Goal: Information Seeking & Learning: Learn about a topic

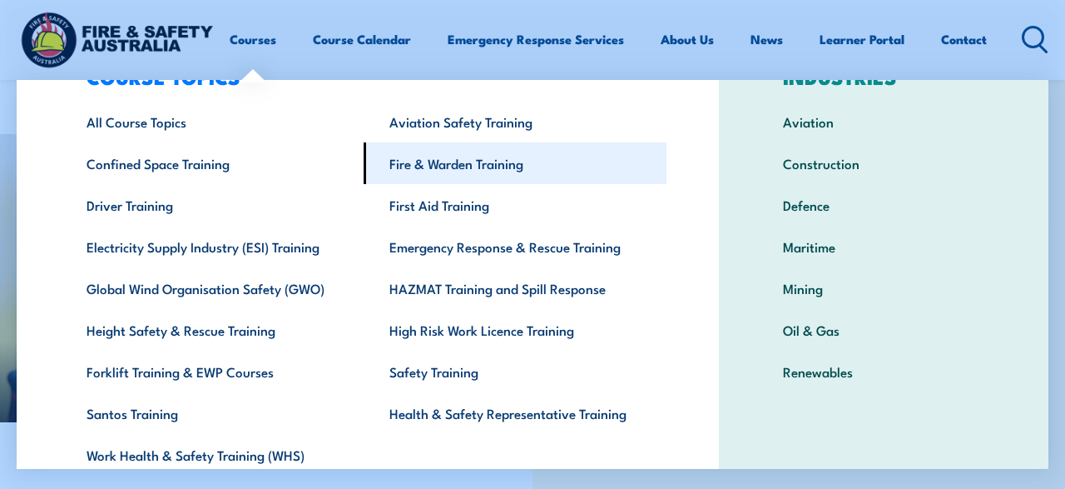
scroll to position [123, 0]
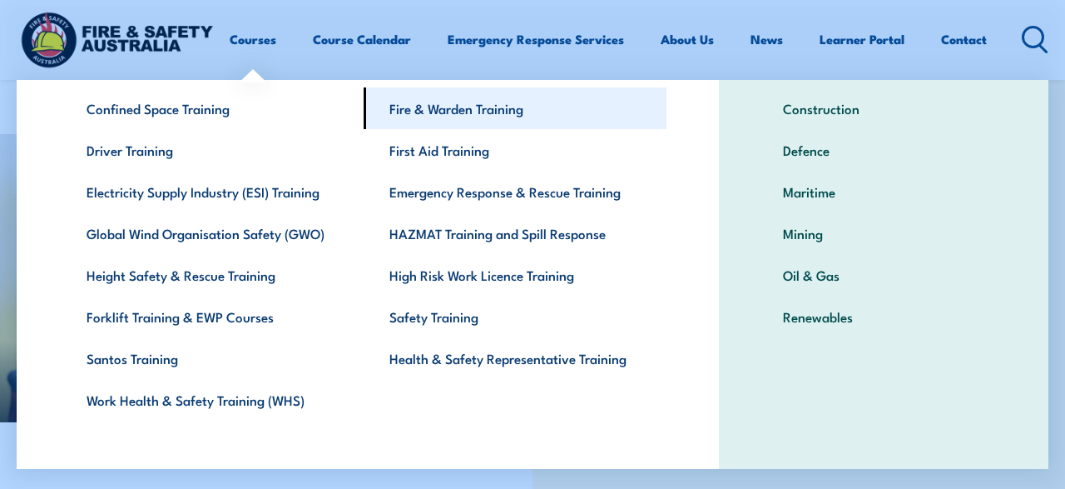
click at [483, 97] on link "Fire & Warden Training" at bounding box center [515, 108] width 303 height 42
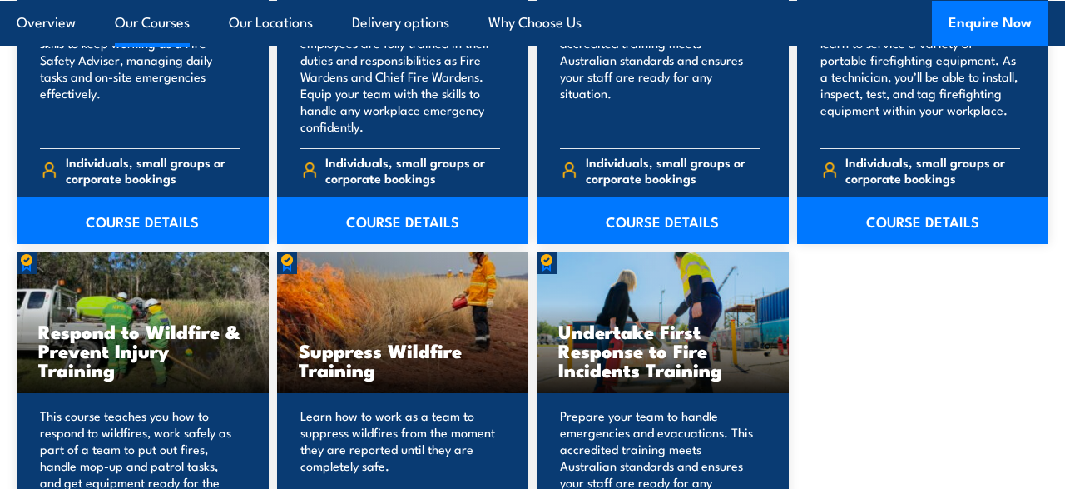
scroll to position [2423, 0]
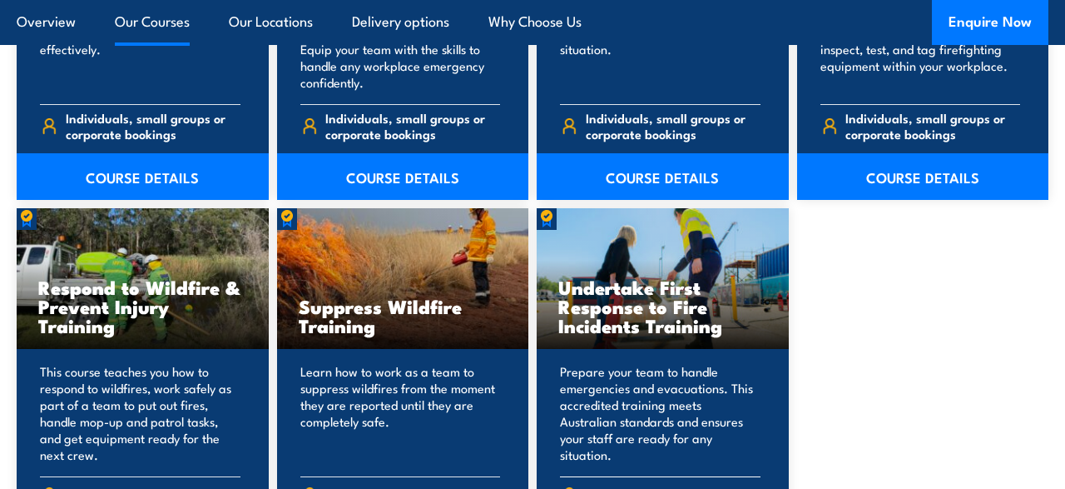
click at [645, 310] on h3 "Undertake First Response to Fire Incidents Training" at bounding box center [662, 305] width 209 height 57
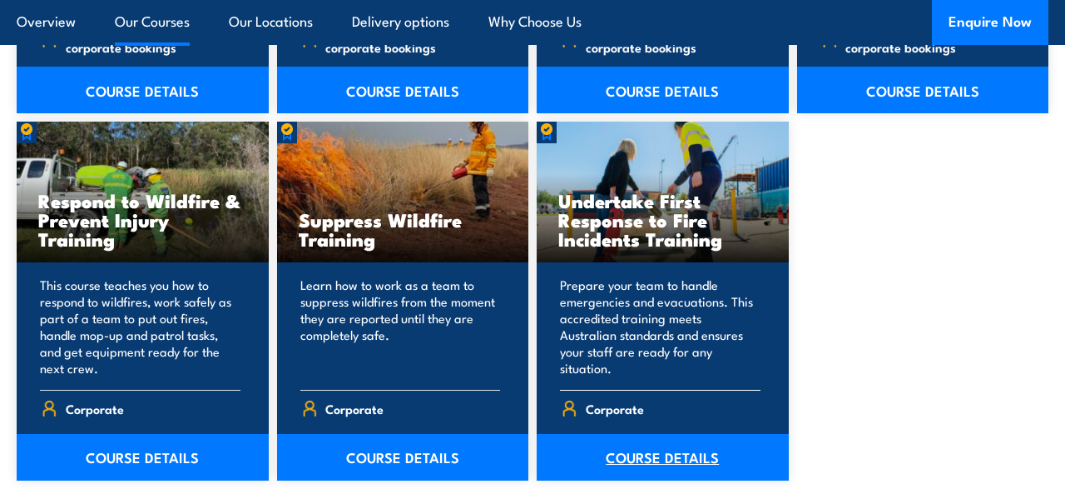
click at [630, 444] on link "COURSE DETAILS" at bounding box center [663, 457] width 252 height 47
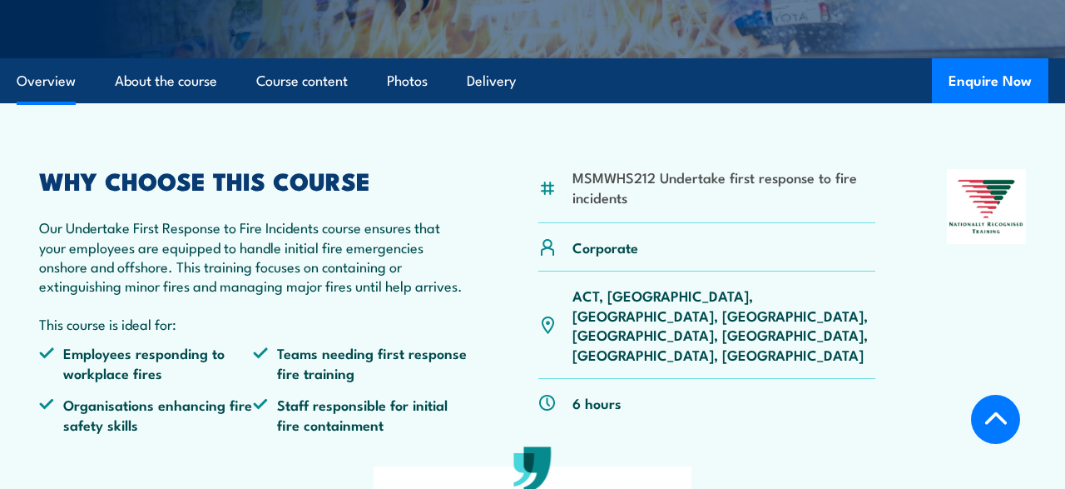
scroll to position [87, 0]
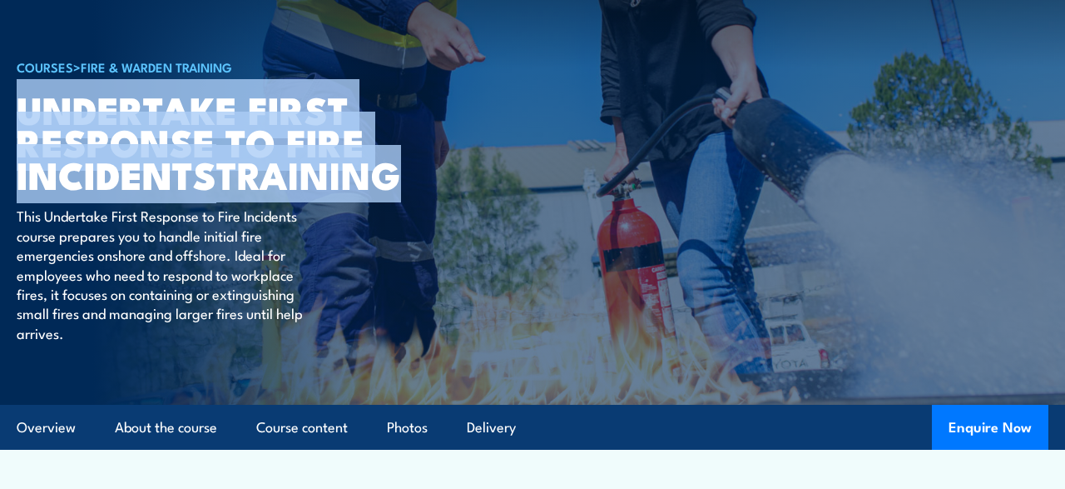
drag, startPoint x: 29, startPoint y: 111, endPoint x: 409, endPoint y: 179, distance: 385.6
click at [409, 179] on h1 "Undertake First Response to Fire Incidents TRAINING" at bounding box center [222, 140] width 411 height 97
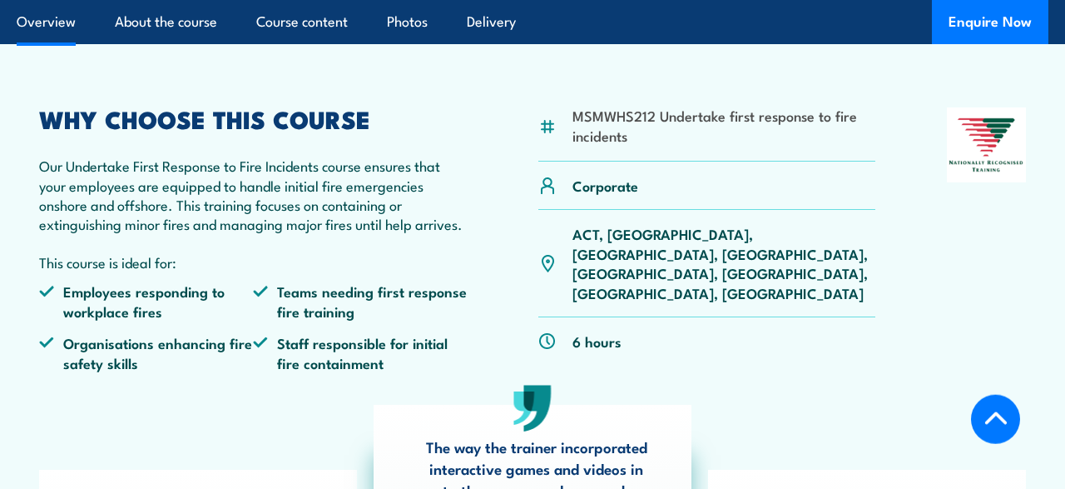
scroll to position [606, 0]
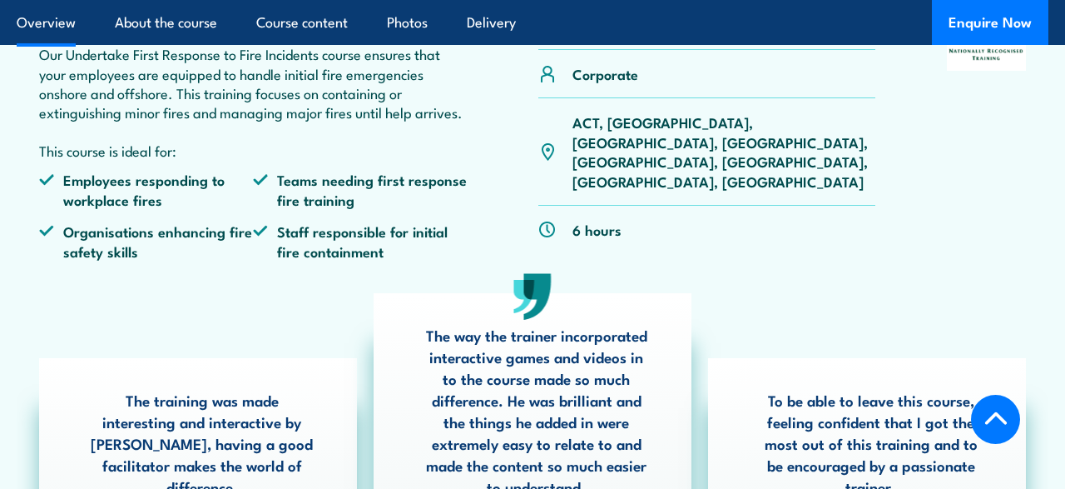
click at [775, 245] on div "MSMWHS212 Undertake first response to fire incidents Corporate ACT, NSW, NT, QL…" at bounding box center [706, 134] width 337 height 277
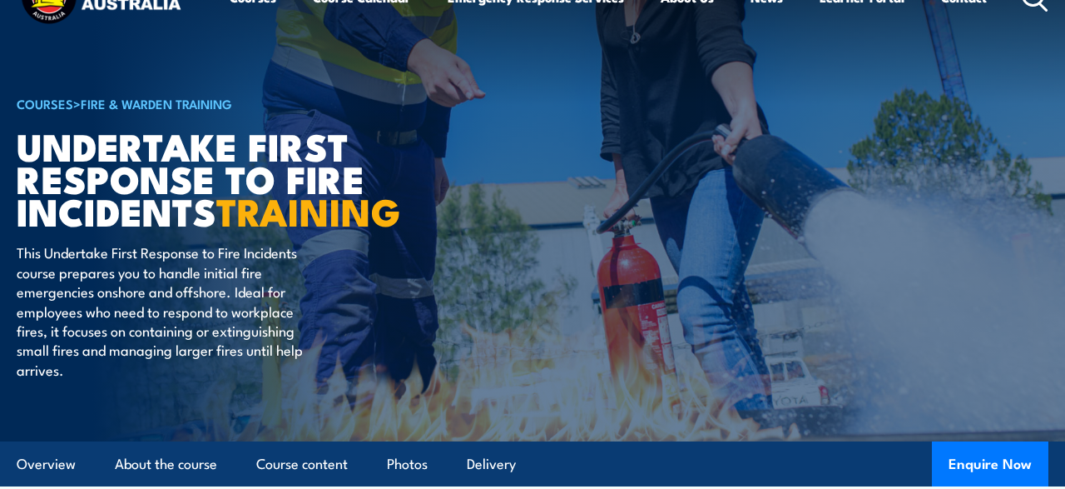
scroll to position [0, 0]
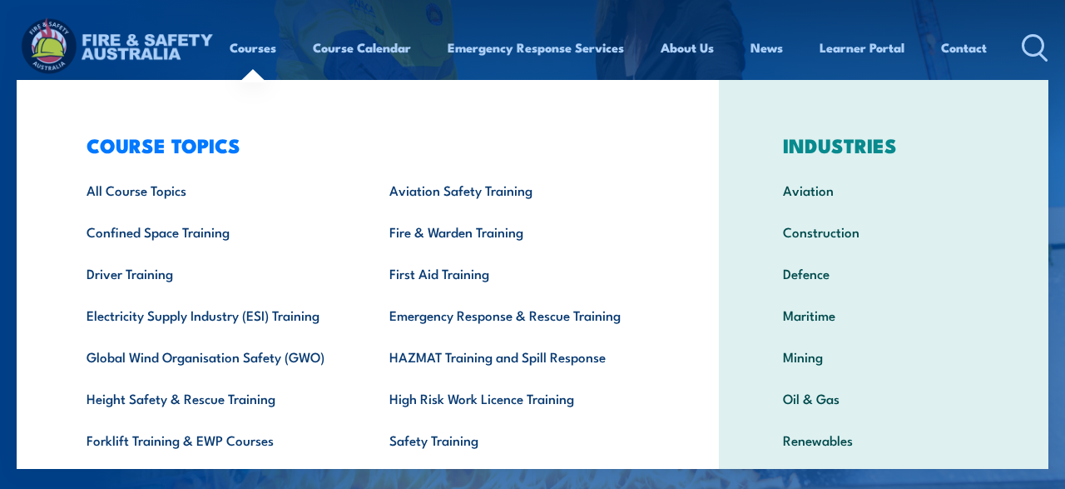
click at [244, 51] on link "Courses" at bounding box center [253, 47] width 47 height 40
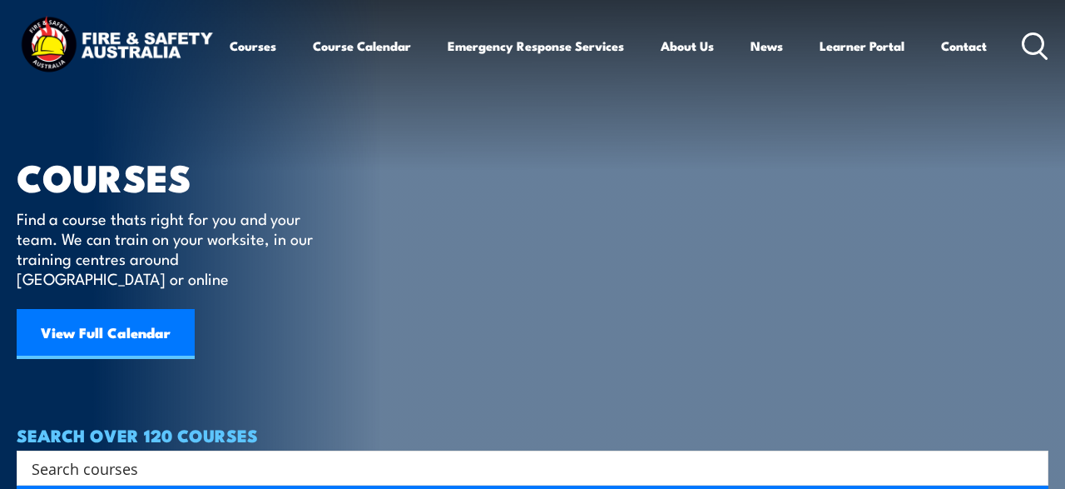
click at [95, 32] on img at bounding box center [117, 46] width 200 height 66
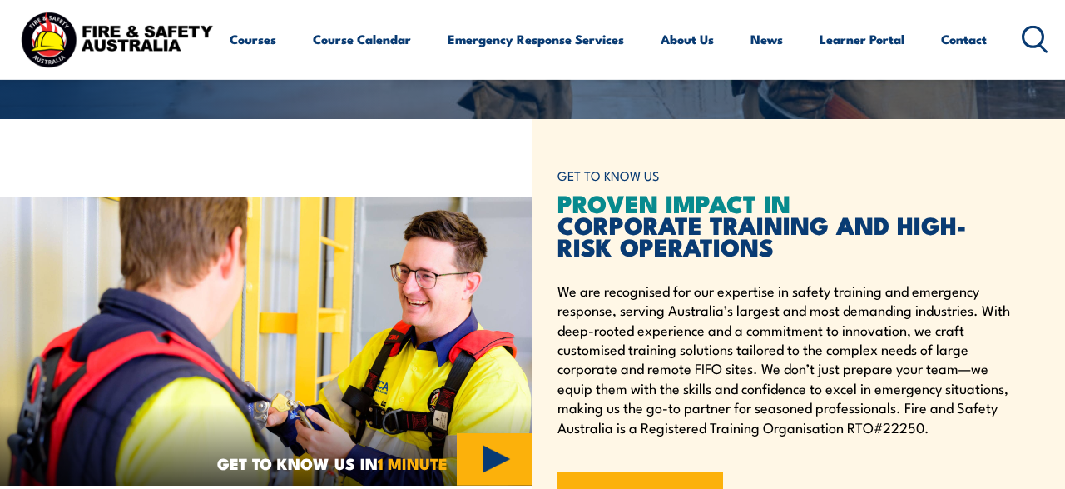
scroll to position [346, 0]
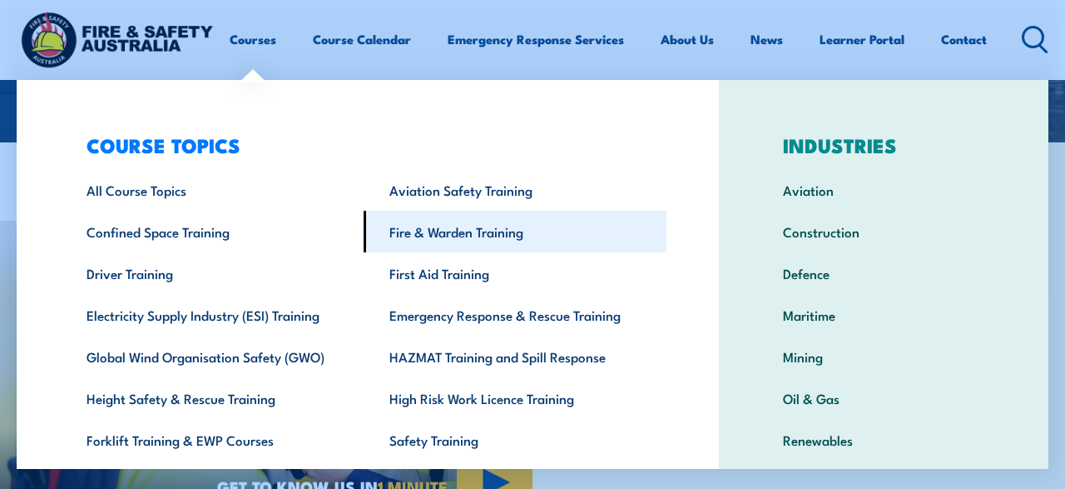
click at [518, 250] on link "Fire & Warden Training" at bounding box center [515, 232] width 303 height 42
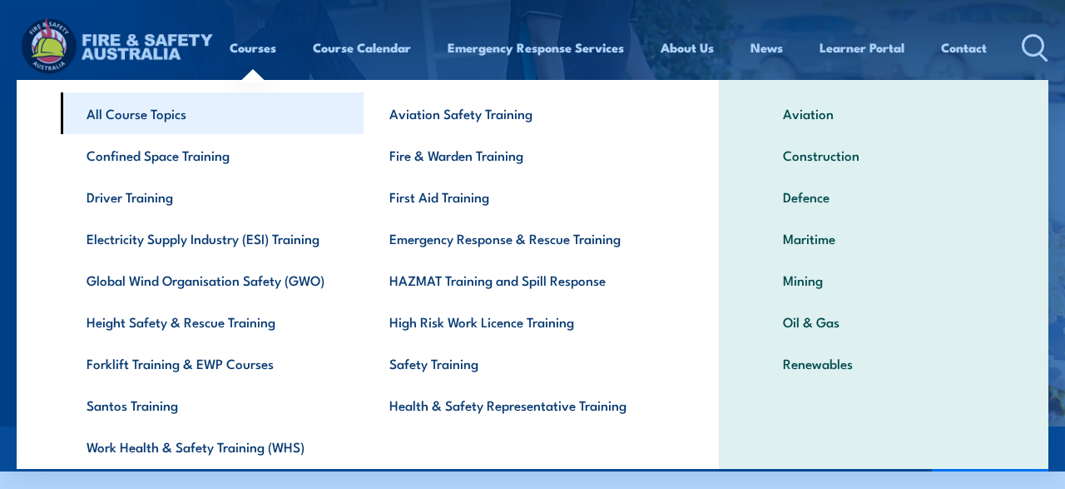
scroll to position [123, 0]
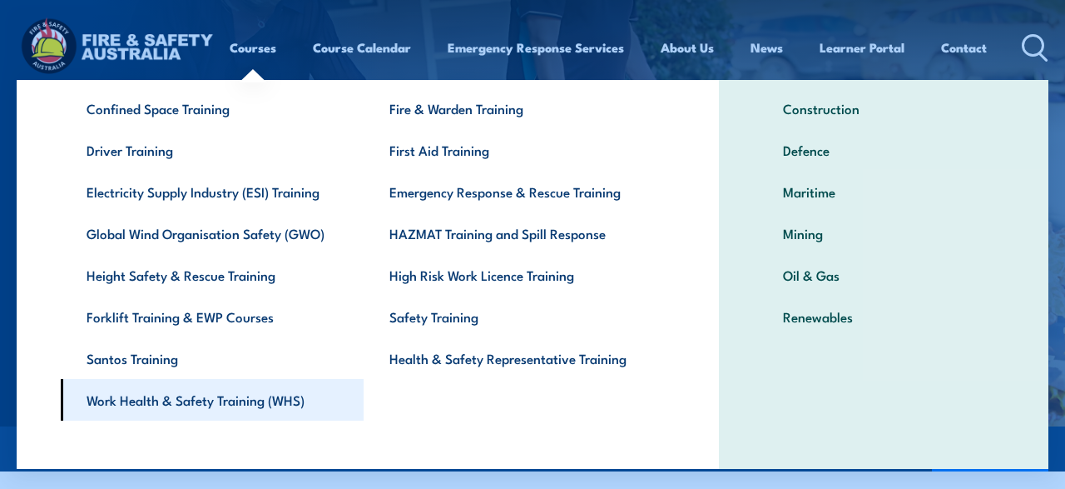
click at [221, 405] on link "Work Health & Safety Training (WHS)" at bounding box center [212, 400] width 303 height 42
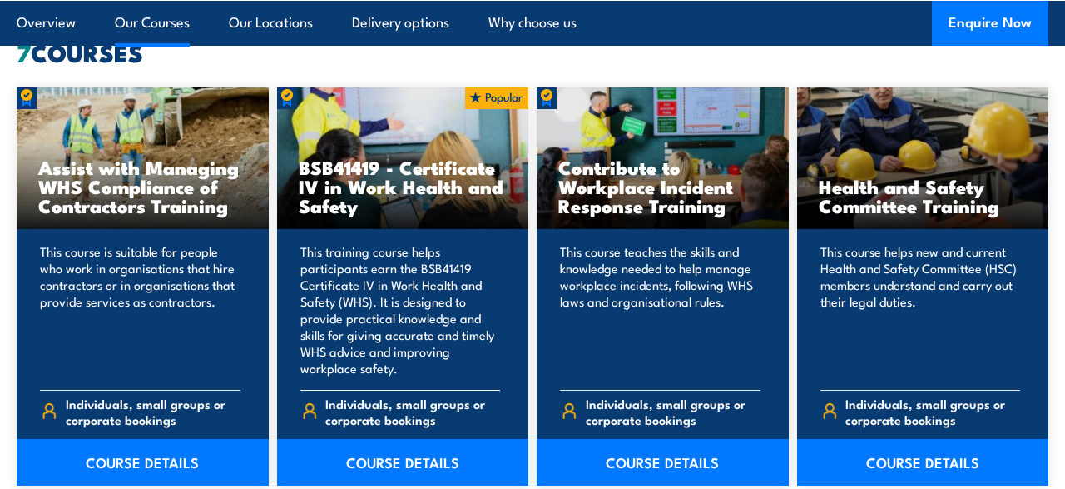
scroll to position [1298, 0]
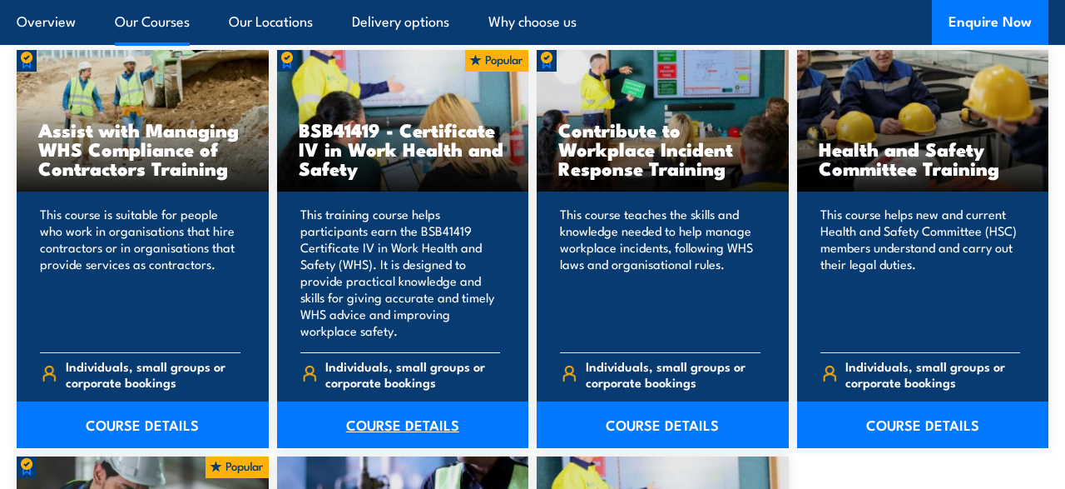
click at [416, 419] on link "COURSE DETAILS" at bounding box center [403, 424] width 252 height 47
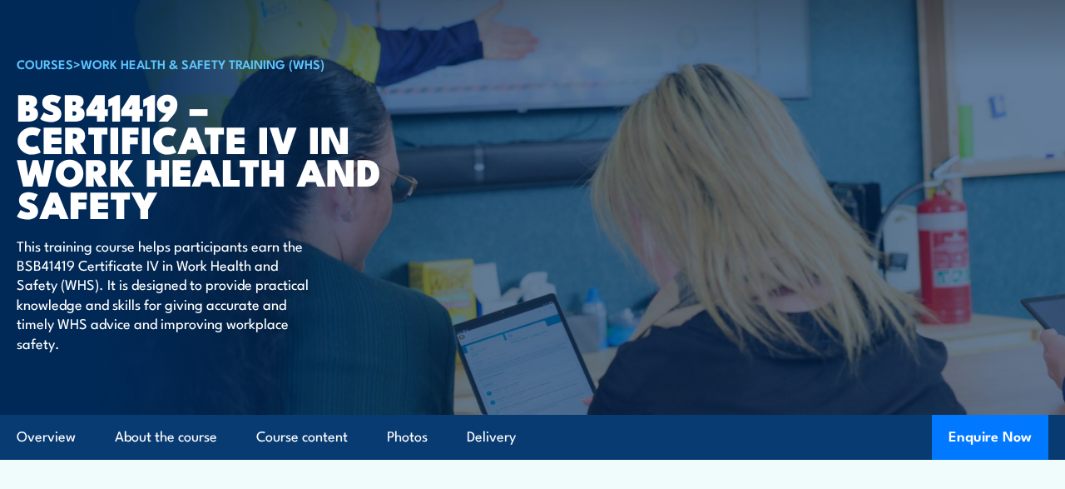
scroll to position [87, 0]
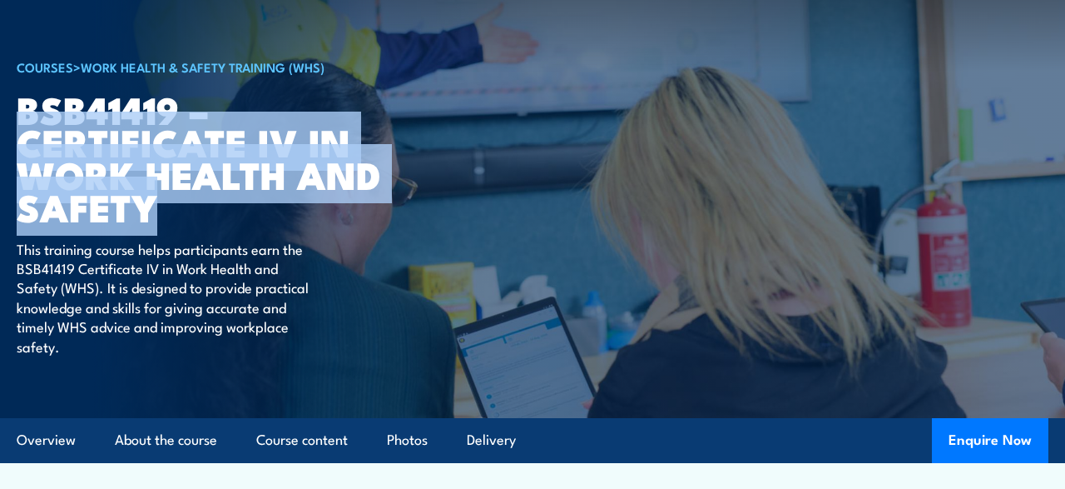
drag, startPoint x: 21, startPoint y: 137, endPoint x: 162, endPoint y: 212, distance: 160.1
click at [162, 212] on h1 "BSB41419 – Certificate IV in Work Health and Safety" at bounding box center [222, 157] width 411 height 131
copy h1 "Certificate IV in Work Health and Safety"
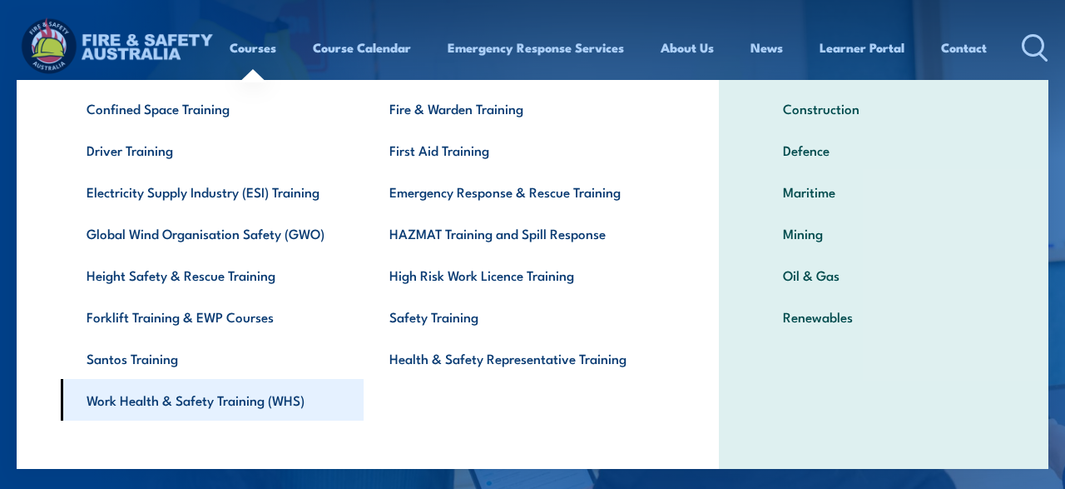
scroll to position [0, 0]
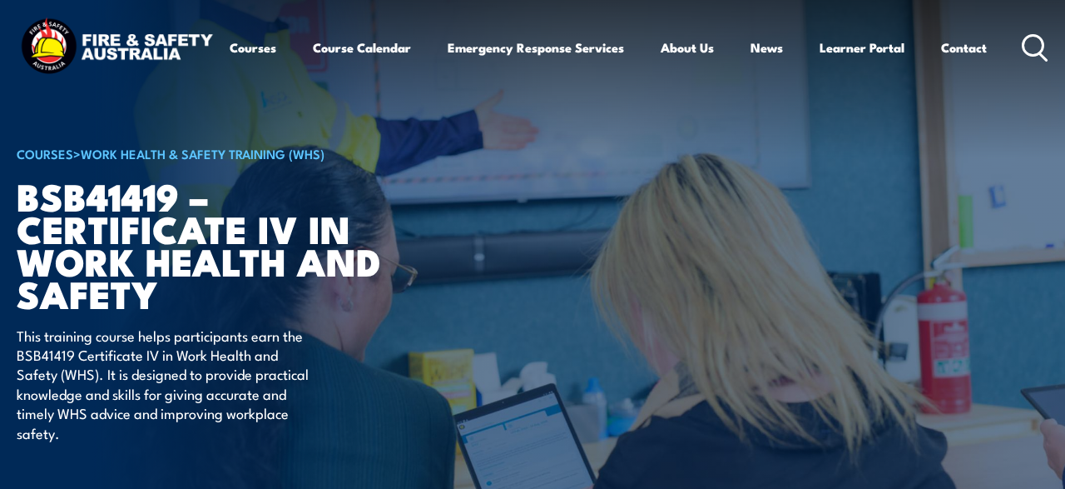
click at [228, 292] on h1 "BSB41419 – Certificate IV in Work Health and Safety" at bounding box center [222, 244] width 411 height 131
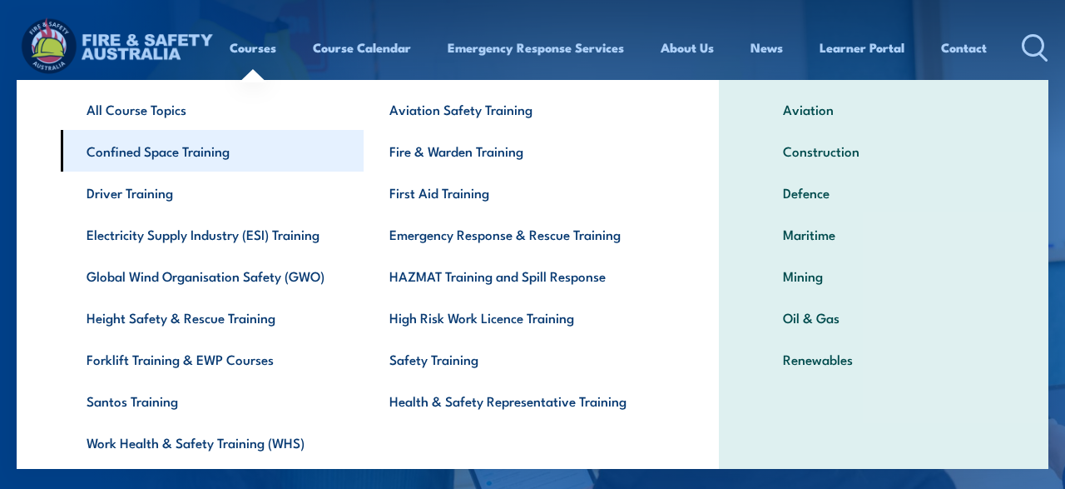
scroll to position [123, 0]
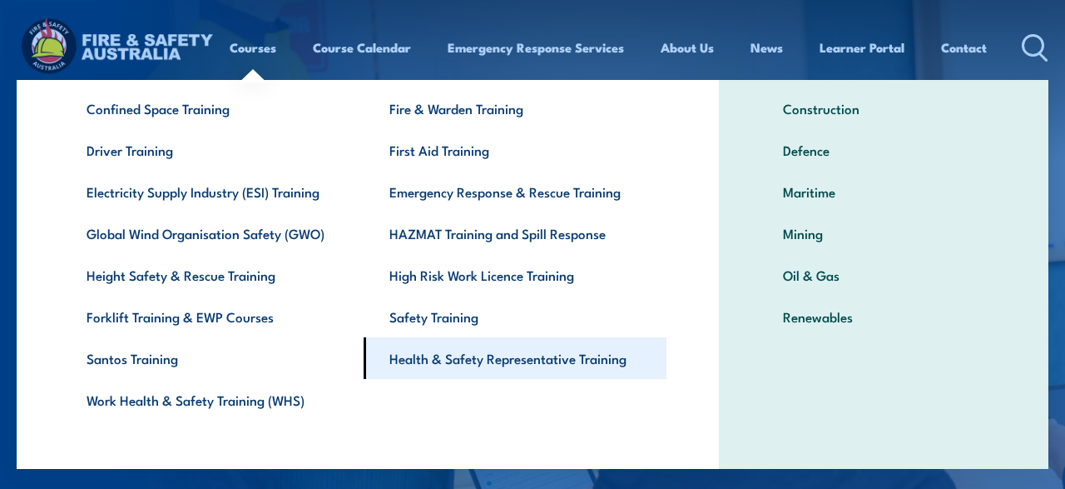
click at [483, 364] on link "Health & Safety Representative Training" at bounding box center [515, 358] width 303 height 42
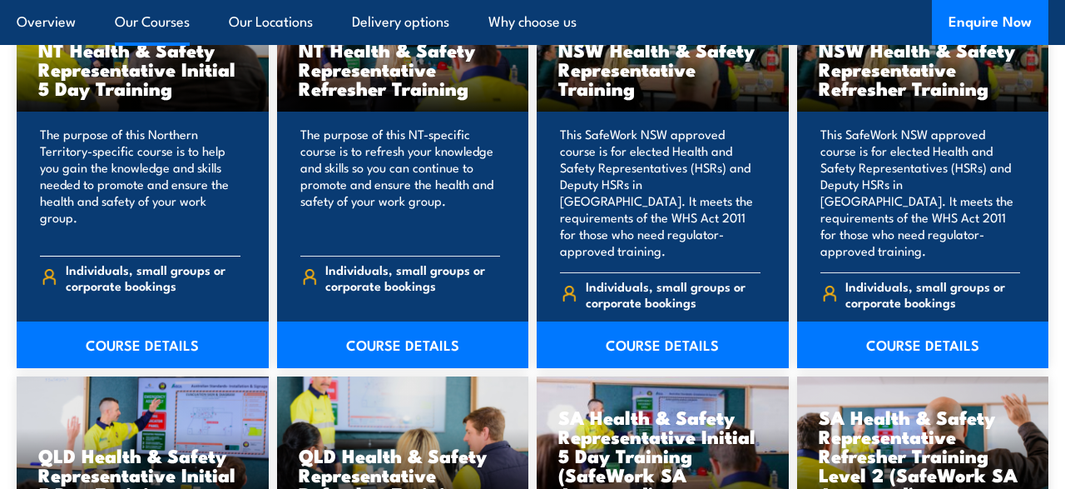
scroll to position [1644, 0]
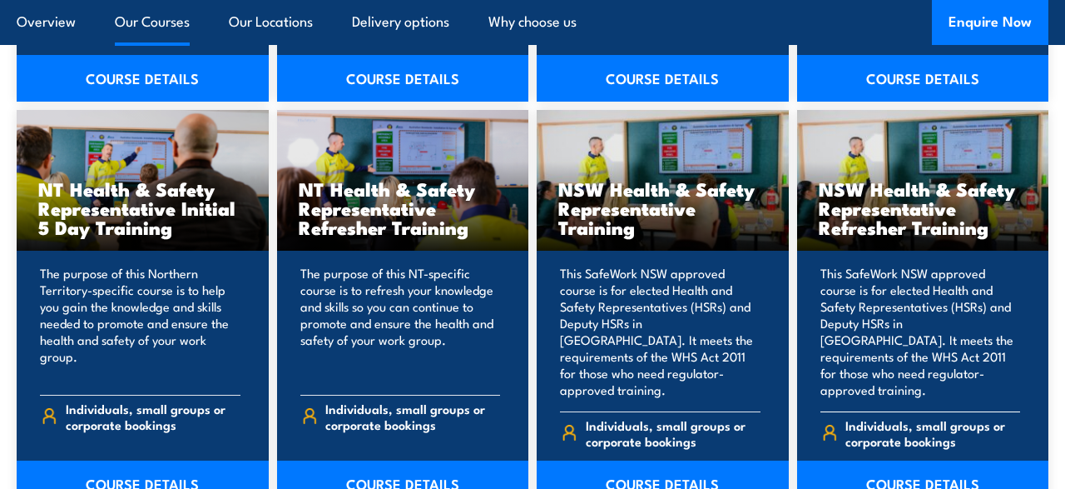
drag, startPoint x: 821, startPoint y: 187, endPoint x: 988, endPoint y: 224, distance: 170.4
click at [988, 224] on h3 "NSW Health & Safety Representative Refresher Training" at bounding box center [923, 207] width 209 height 57
copy h3 "NSW Health & Safety Representative Refresher Training"
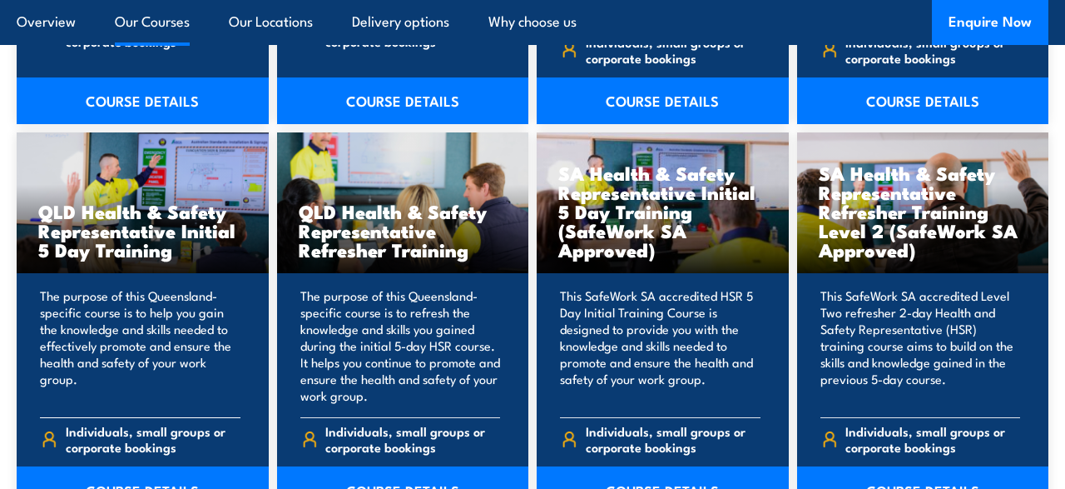
scroll to position [2077, 0]
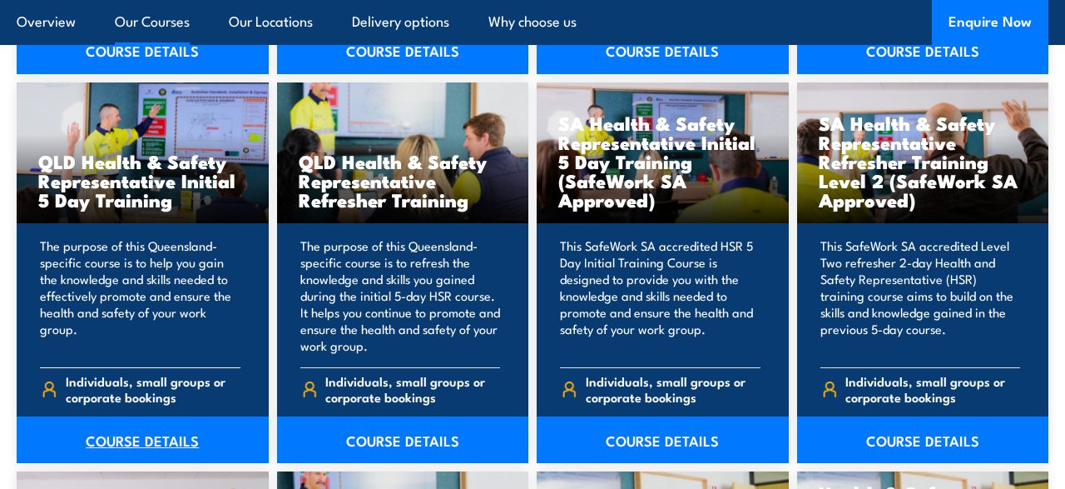
click at [131, 416] on link "COURSE DETAILS" at bounding box center [143, 439] width 252 height 47
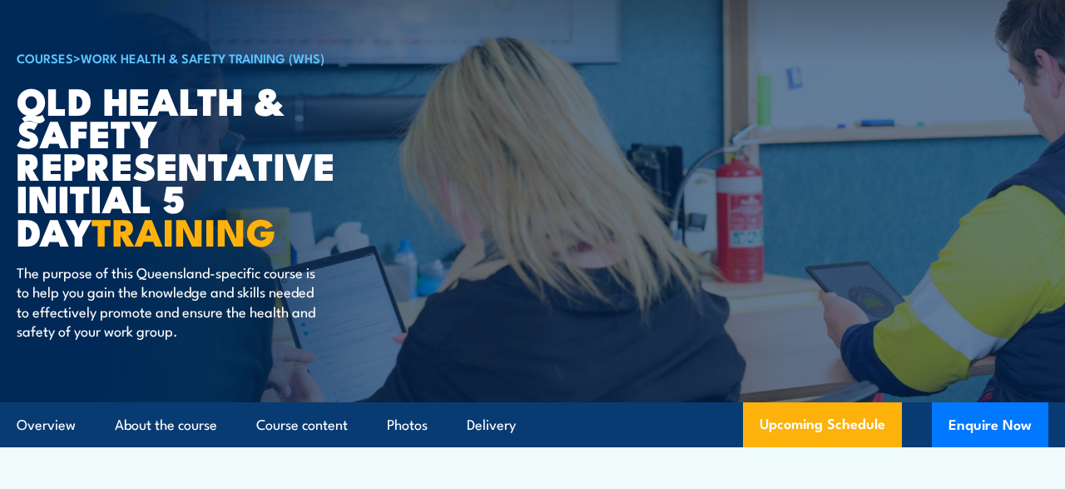
scroll to position [87, 0]
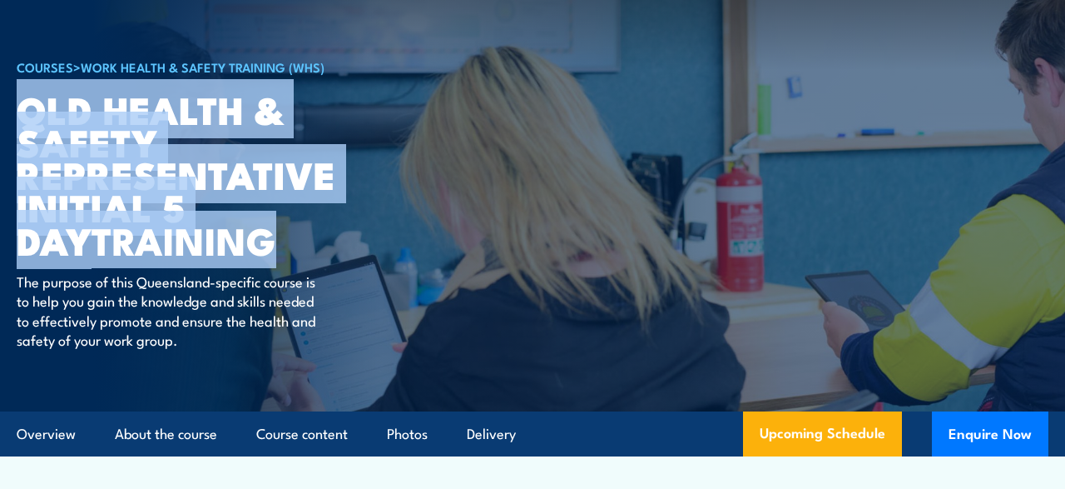
drag, startPoint x: 24, startPoint y: 109, endPoint x: 217, endPoint y: 238, distance: 232.2
click at [217, 238] on h1 "QLD Health & Safety Representative Initial 5 Day TRAINING" at bounding box center [222, 173] width 411 height 163
copy h1 "QLD Health & Safety Representative Initial 5 Day TRAINING"
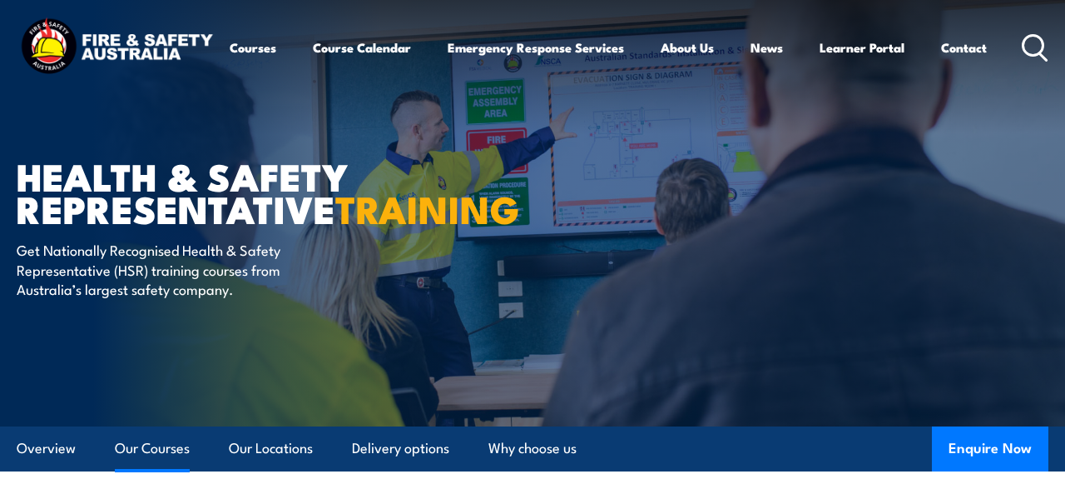
scroll to position [2077, 0]
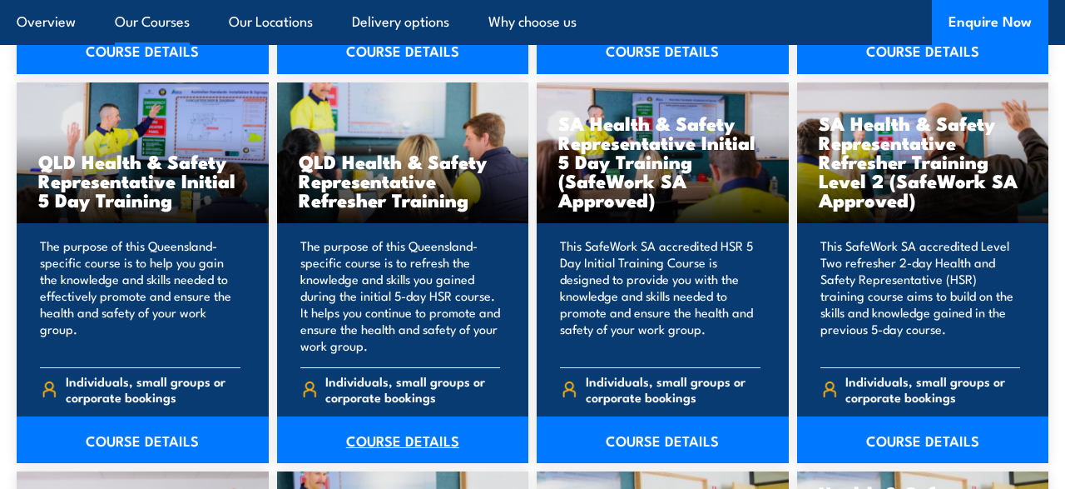
click at [399, 419] on link "COURSE DETAILS" at bounding box center [403, 439] width 252 height 47
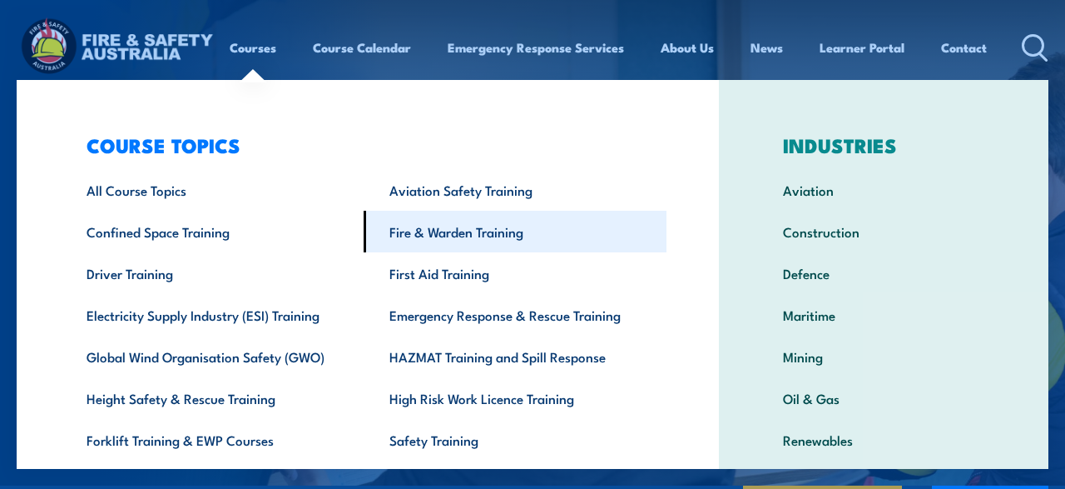
click at [457, 233] on link "Fire & Warden Training" at bounding box center [515, 232] width 303 height 42
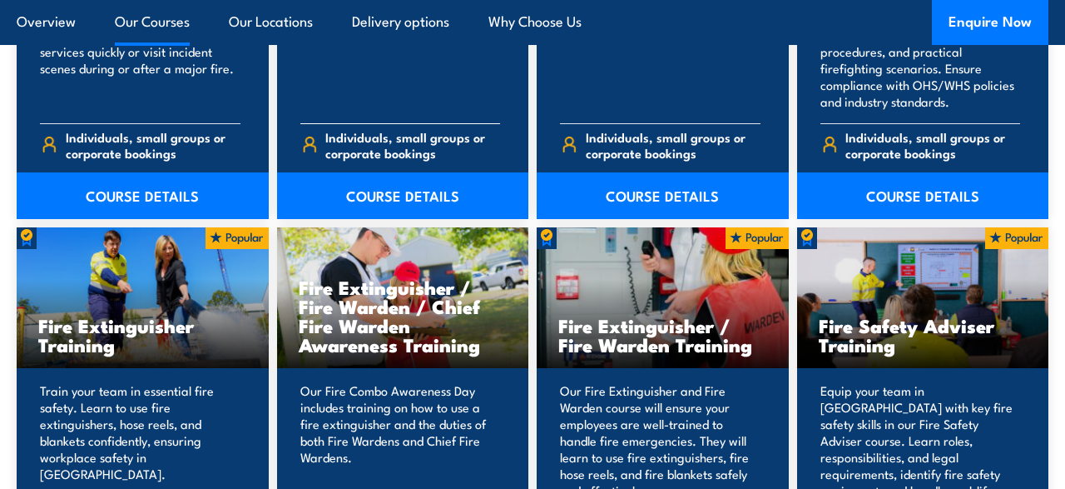
scroll to position [1644, 0]
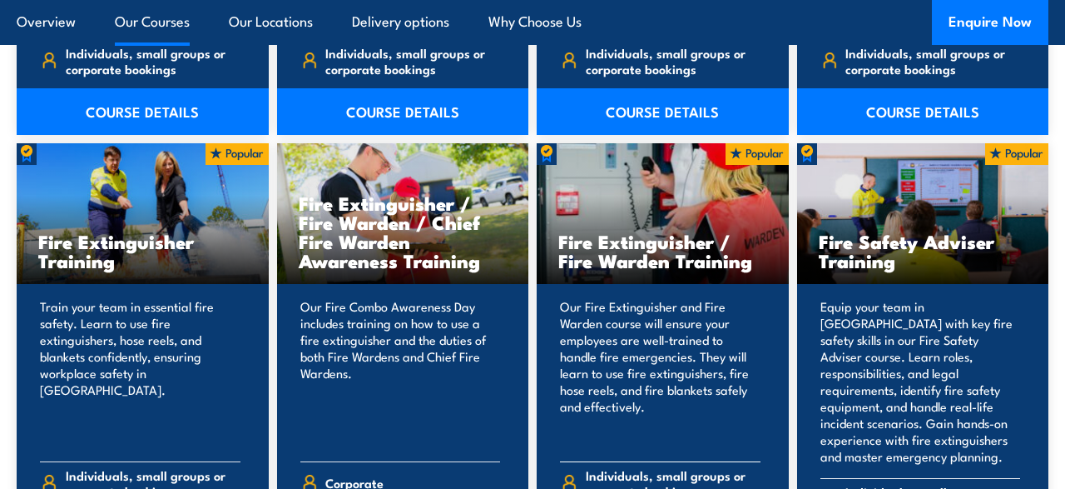
click at [725, 258] on h3 "Fire Extinguisher / Fire Warden Training" at bounding box center [662, 250] width 209 height 38
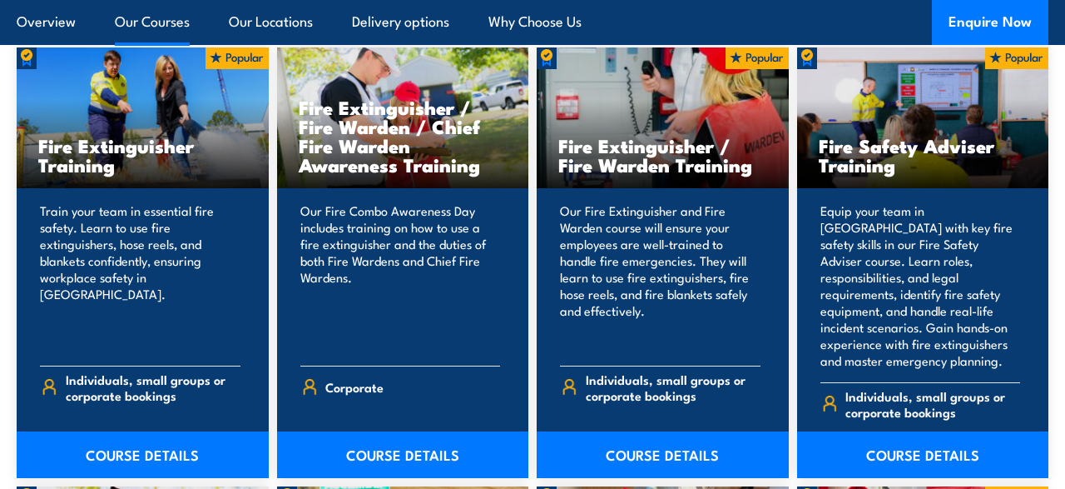
scroll to position [1818, 0]
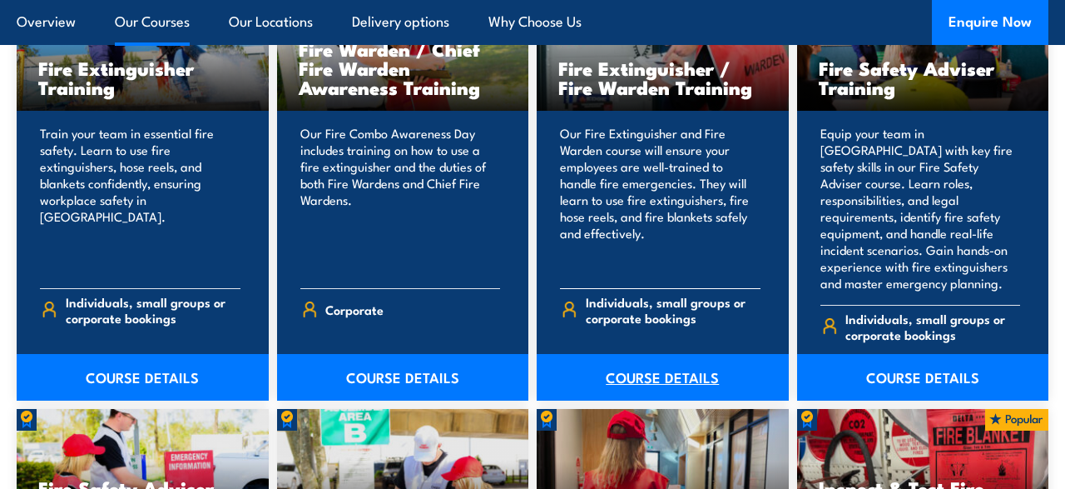
click at [635, 358] on link "COURSE DETAILS" at bounding box center [663, 377] width 252 height 47
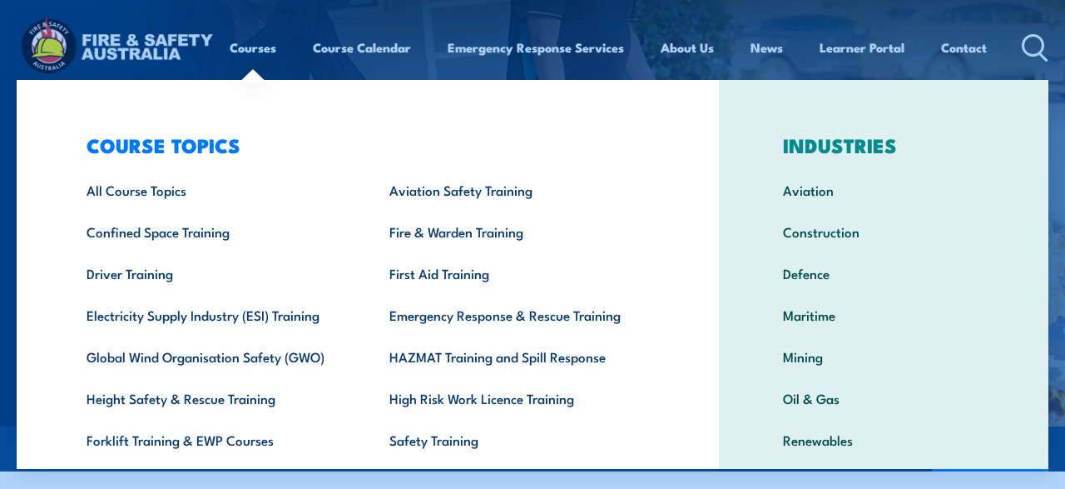
scroll to position [136, 0]
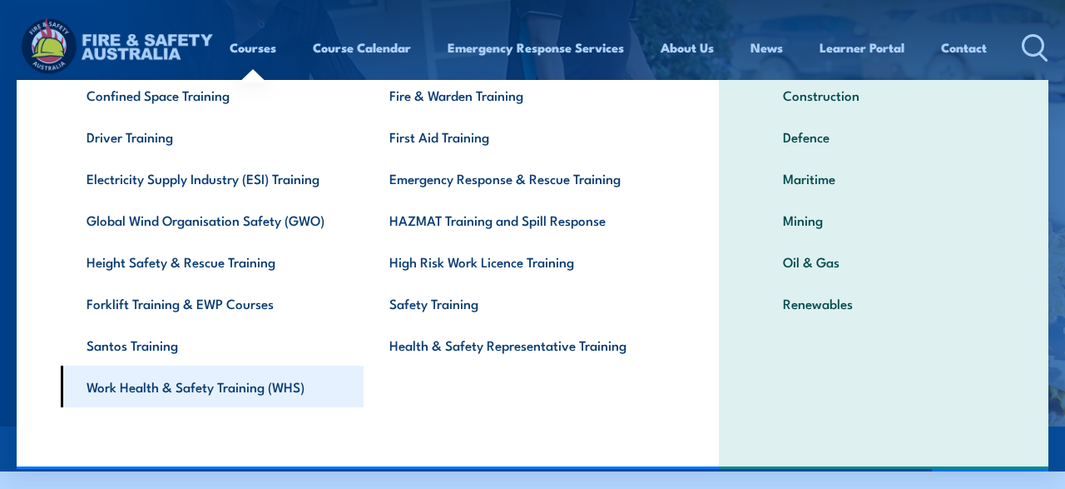
click at [219, 384] on link "Work Health & Safety Training (WHS)" at bounding box center [212, 386] width 303 height 42
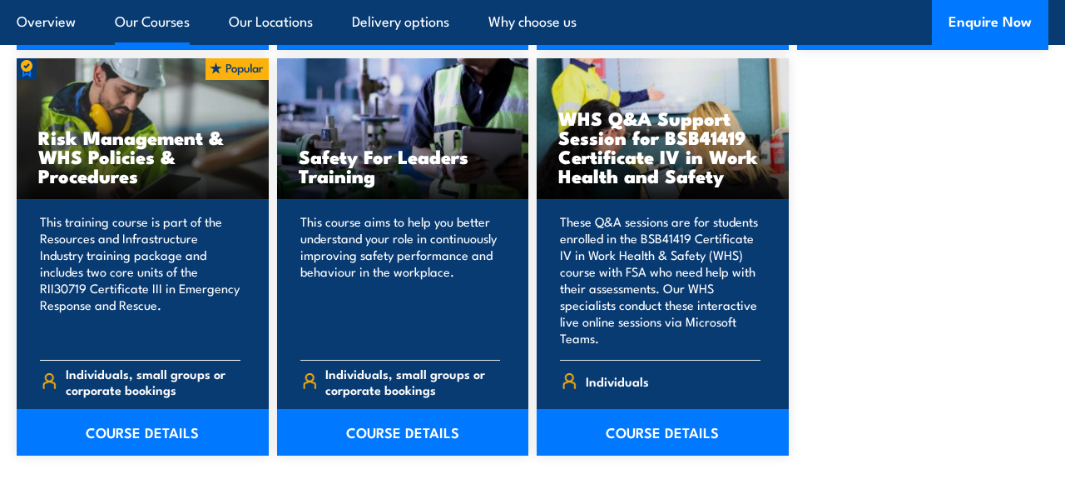
scroll to position [1731, 0]
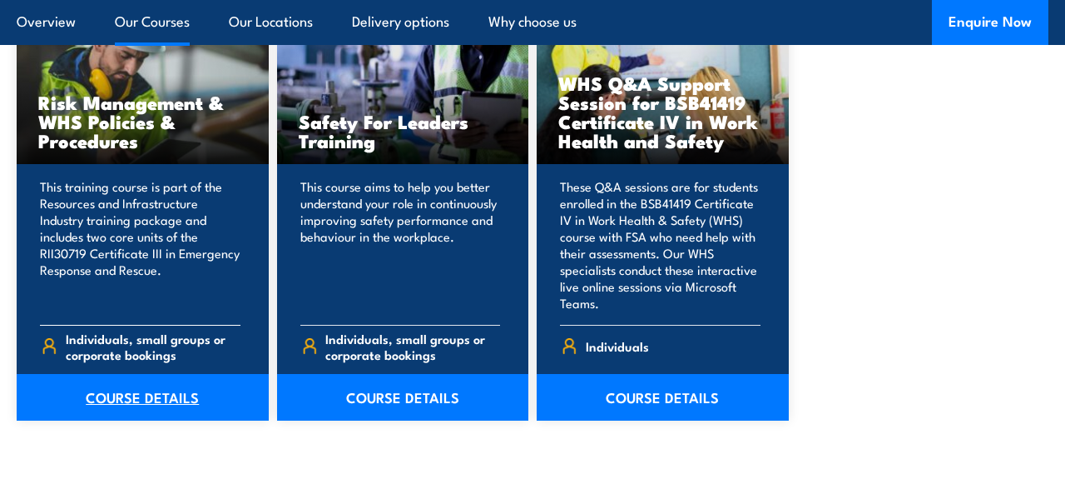
click at [108, 394] on link "COURSE DETAILS" at bounding box center [143, 397] width 252 height 47
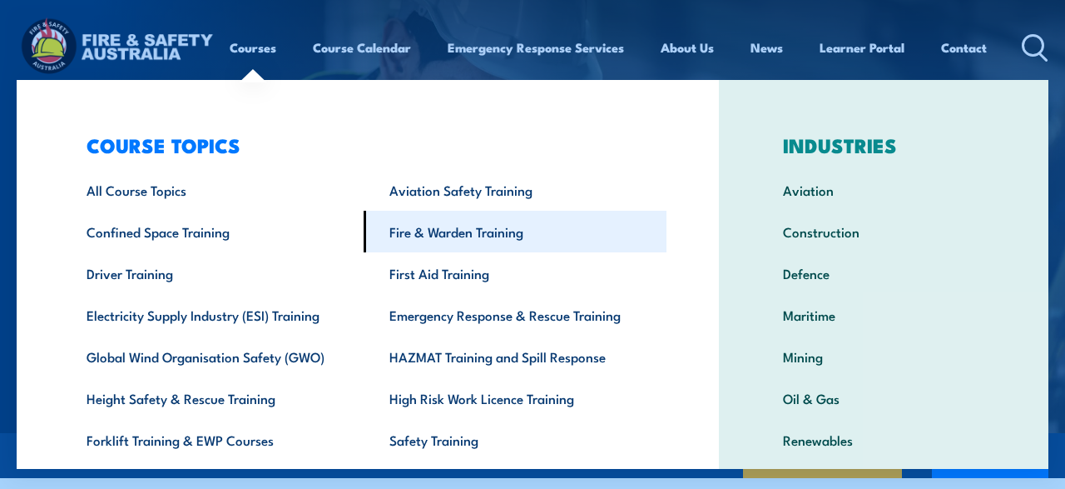
scroll to position [123, 0]
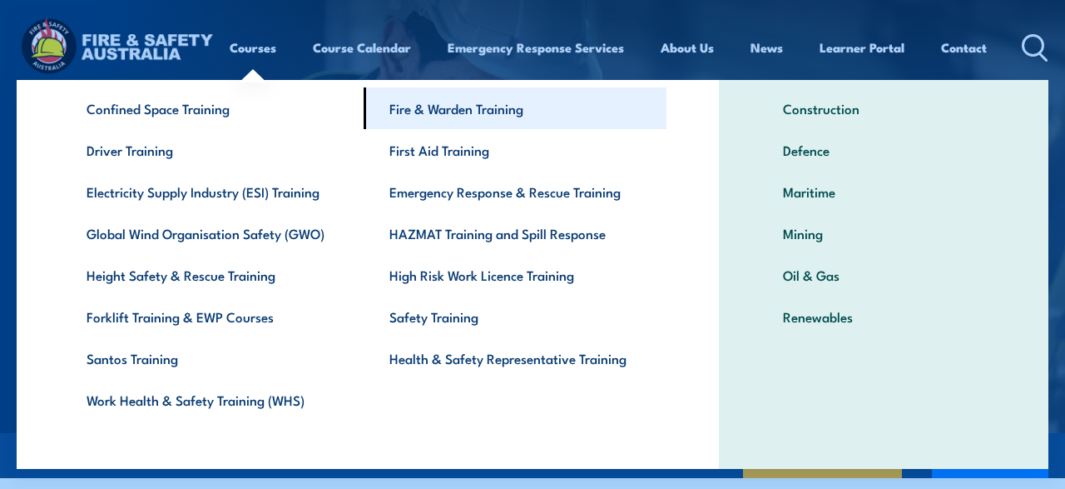
click at [464, 118] on link "Fire & Warden Training" at bounding box center [515, 108] width 303 height 42
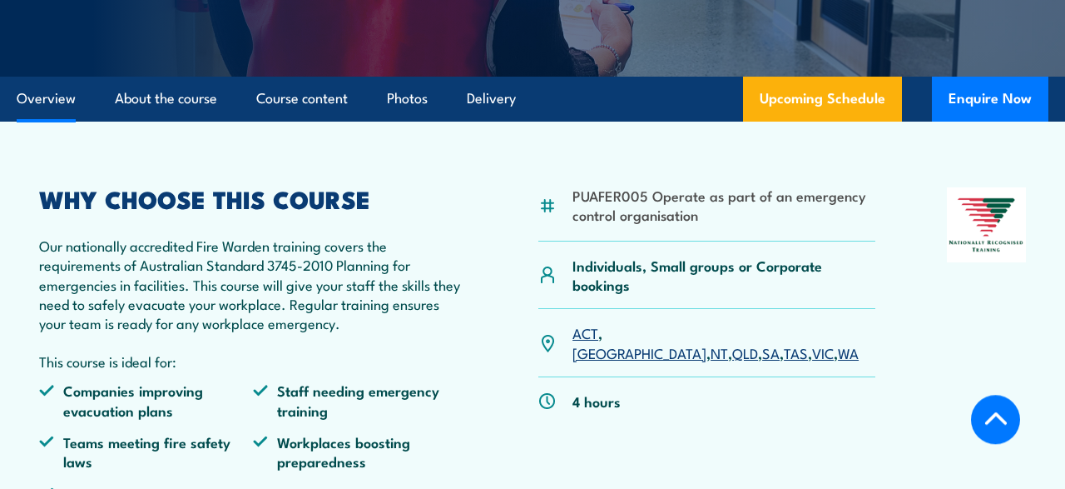
scroll to position [346, 0]
